Goal: Information Seeking & Learning: Learn about a topic

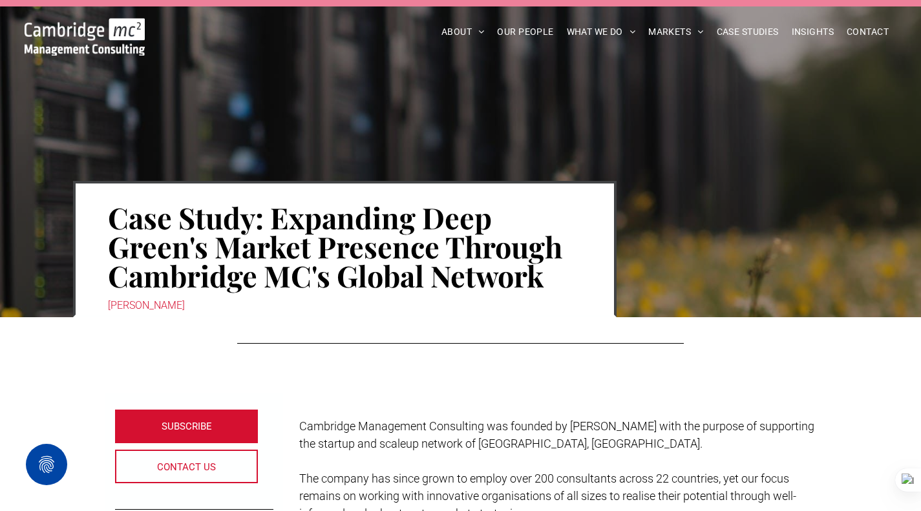
drag, startPoint x: 0, startPoint y: 0, endPoint x: 813, endPoint y: 57, distance: 814.5
click at [823, 35] on span "INSIGHTS" at bounding box center [813, 32] width 42 height 20
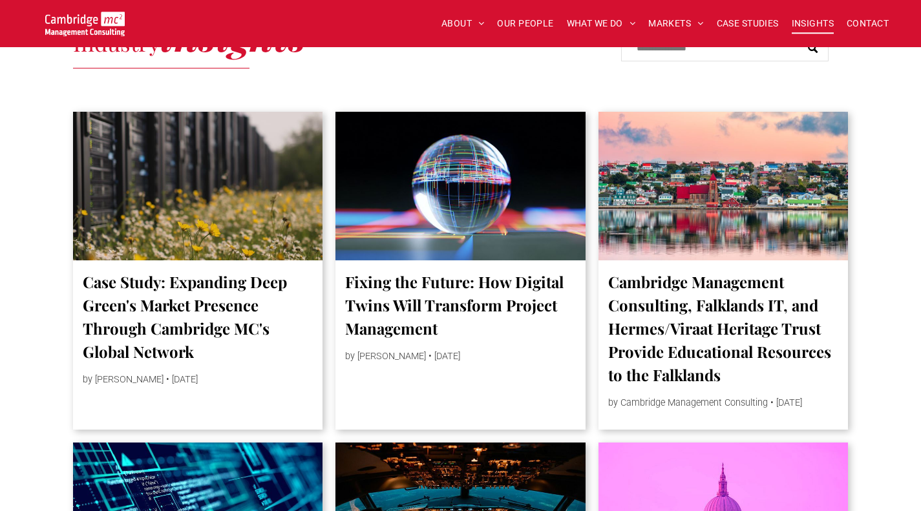
scroll to position [767, 0]
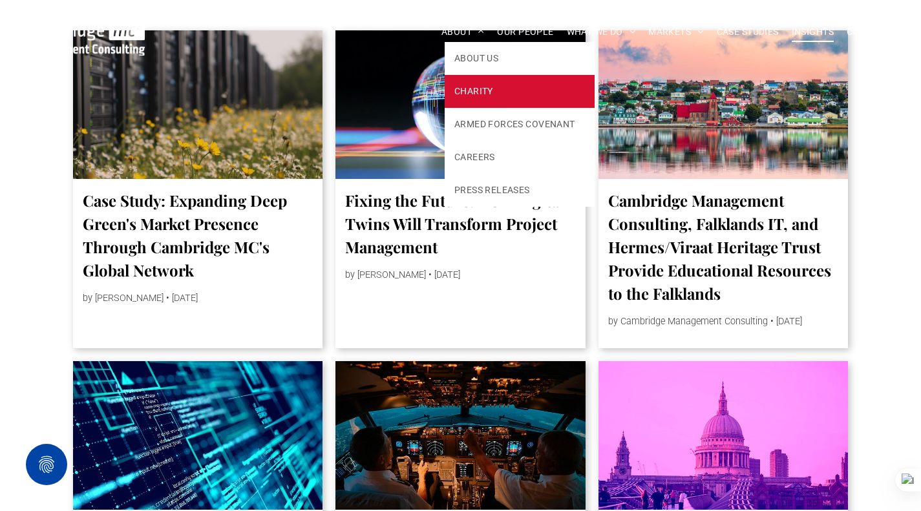
click at [468, 99] on link "CHARITY" at bounding box center [520, 91] width 150 height 33
